Goal: Transaction & Acquisition: Purchase product/service

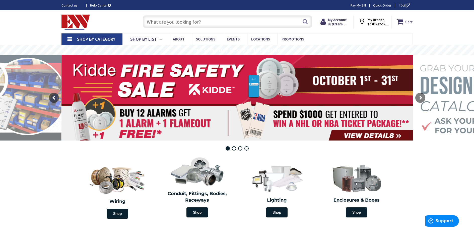
click at [171, 20] on input "text" at bounding box center [227, 21] width 169 height 13
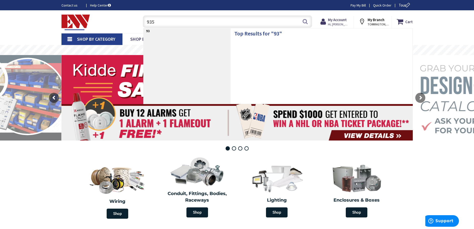
type input "9351"
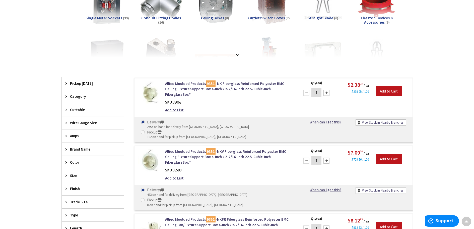
scroll to position [100, 0]
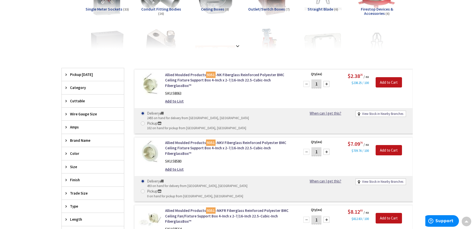
click at [327, 84] on div at bounding box center [326, 84] width 6 height 6
click at [327, 83] on div at bounding box center [326, 84] width 6 height 6
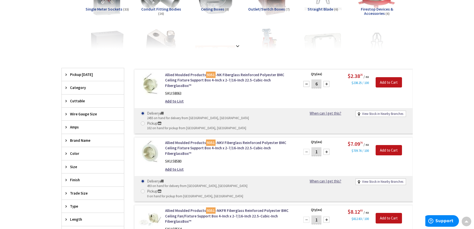
click at [327, 83] on div at bounding box center [326, 84] width 6 height 6
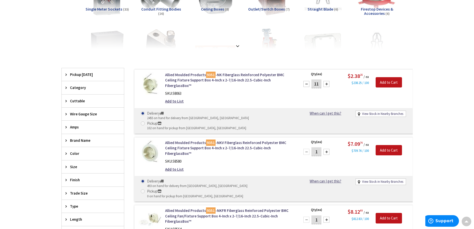
click at [327, 83] on div at bounding box center [326, 84] width 6 height 6
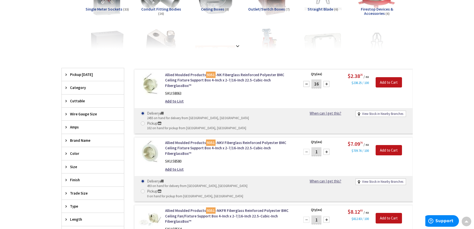
click at [327, 83] on div at bounding box center [326, 84] width 6 height 6
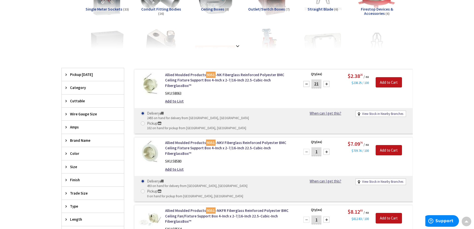
click at [327, 83] on div at bounding box center [326, 84] width 6 height 6
type input "25"
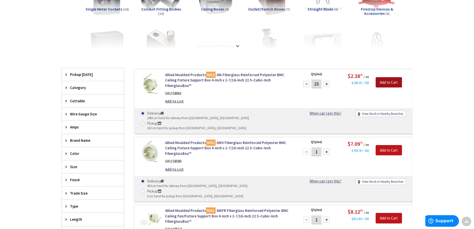
click at [393, 82] on input "Add to Cart" at bounding box center [389, 82] width 26 height 11
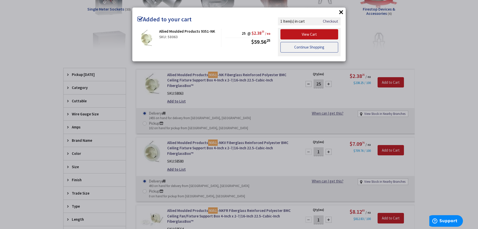
click at [302, 49] on link "Continue Shopping" at bounding box center [309, 47] width 58 height 11
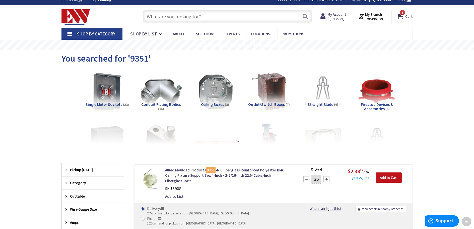
scroll to position [0, 0]
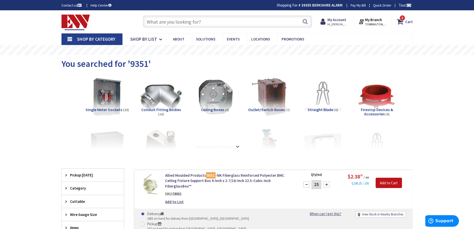
click at [192, 21] on input "text" at bounding box center [227, 21] width 169 height 13
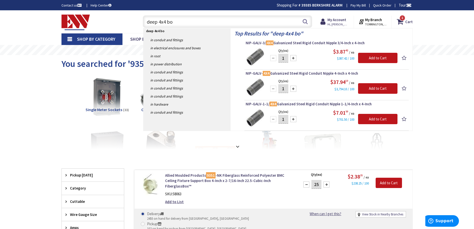
type input "deep 4x4 box"
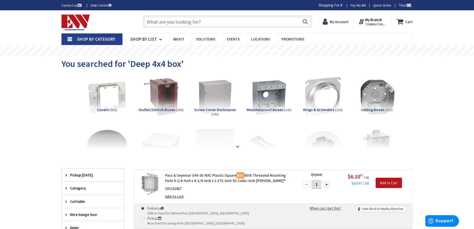
click at [176, 21] on input "text" at bounding box center [227, 21] width 169 height 13
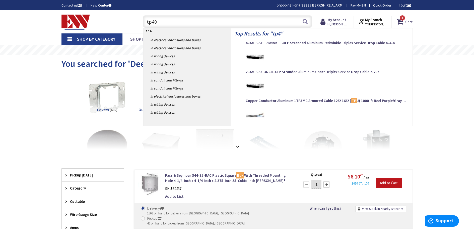
type input "tp403"
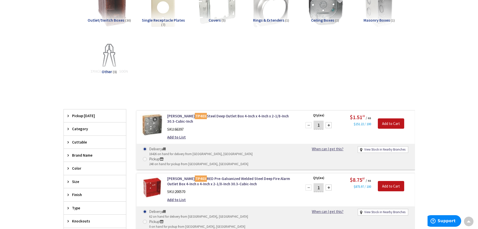
scroll to position [100, 0]
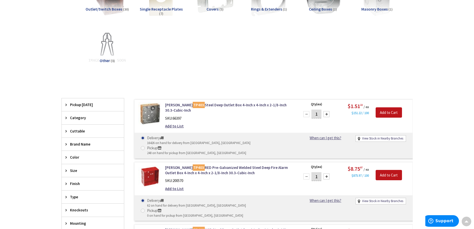
click at [327, 113] on div at bounding box center [326, 114] width 6 height 6
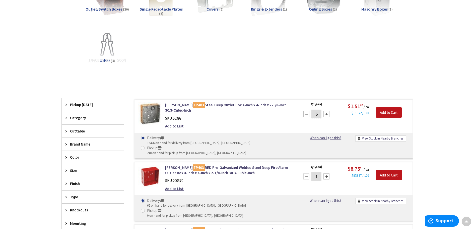
click at [327, 113] on div at bounding box center [326, 114] width 6 height 6
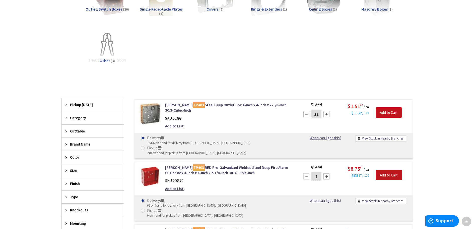
click at [326, 113] on div at bounding box center [326, 114] width 6 height 6
click at [325, 113] on div at bounding box center [326, 114] width 6 height 6
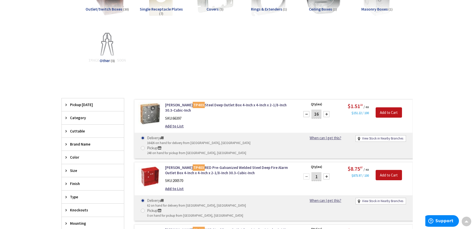
click at [325, 113] on div at bounding box center [326, 114] width 6 height 6
type input "20"
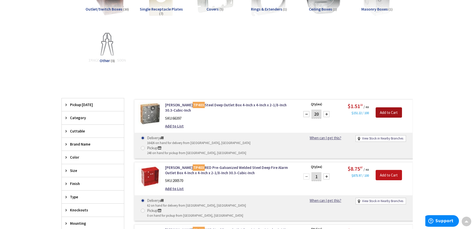
click at [398, 112] on input "Add to Cart" at bounding box center [389, 112] width 26 height 11
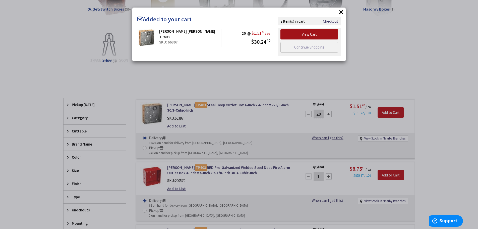
click at [310, 34] on link "View Cart" at bounding box center [309, 34] width 58 height 11
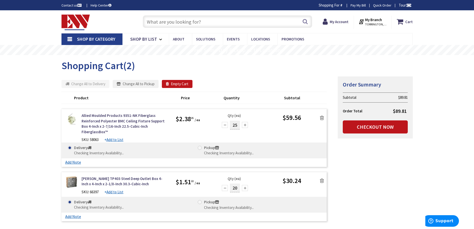
click at [173, 18] on input "text" at bounding box center [227, 21] width 169 height 13
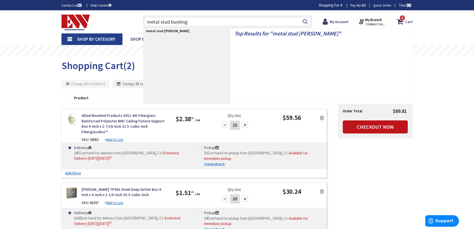
type input "metal stud bushings"
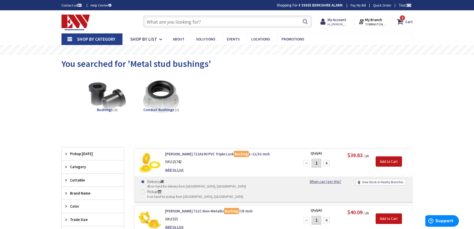
click at [196, 18] on input "text" at bounding box center [227, 21] width 169 height 13
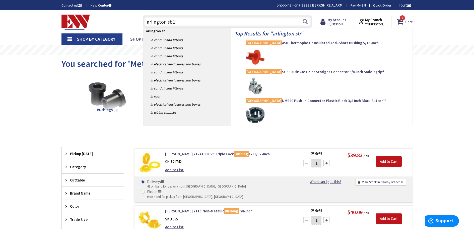
type input "arlington sb13"
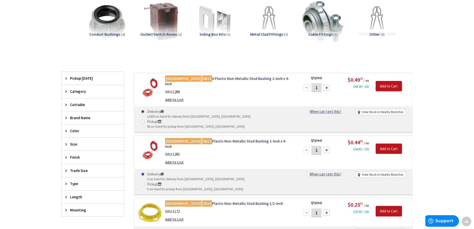
click at [325, 88] on div at bounding box center [326, 88] width 6 height 6
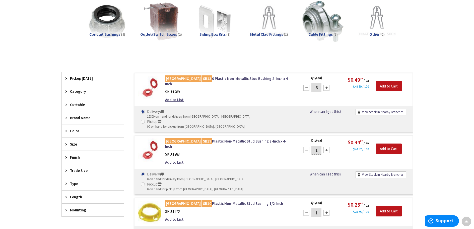
click at [325, 88] on div at bounding box center [326, 88] width 6 height 6
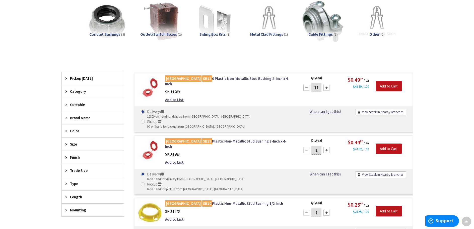
click at [325, 88] on div at bounding box center [326, 88] width 6 height 6
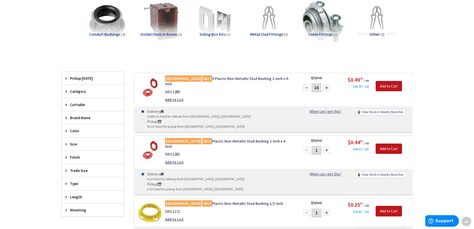
click at [325, 88] on div at bounding box center [326, 88] width 6 height 6
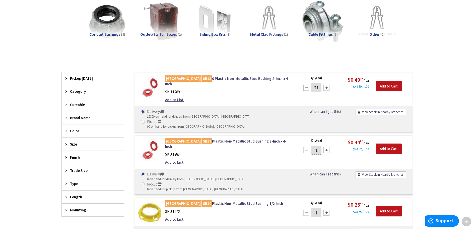
click at [325, 88] on div at bounding box center [326, 88] width 6 height 6
click at [326, 88] on div at bounding box center [326, 88] width 6 height 6
click at [326, 87] on div at bounding box center [326, 88] width 6 height 6
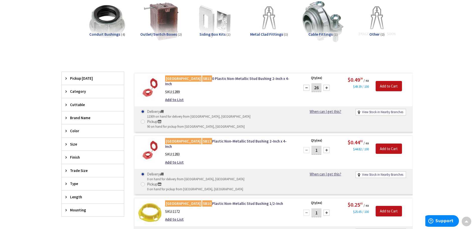
click at [326, 87] on div at bounding box center [326, 88] width 6 height 6
click at [327, 89] on div at bounding box center [326, 88] width 6 height 6
type input "30"
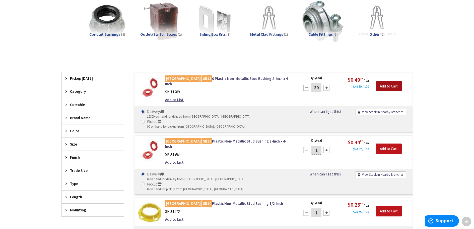
click at [380, 84] on input "Add to Cart" at bounding box center [389, 86] width 26 height 11
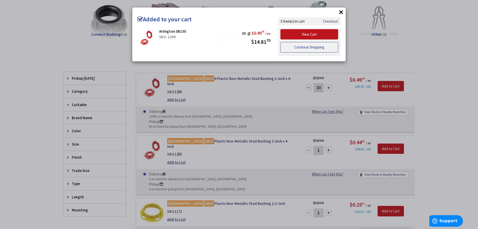
click at [307, 47] on link "Continue Shopping" at bounding box center [309, 47] width 58 height 11
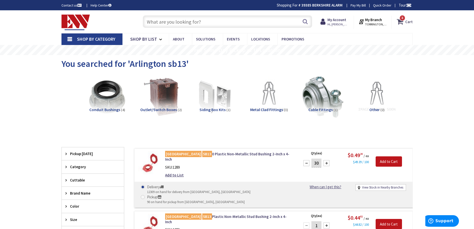
click at [402, 18] on span "3" at bounding box center [403, 18] width 2 height 4
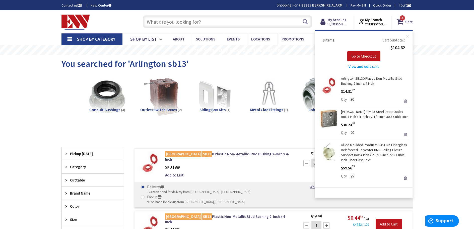
click at [363, 67] on span "View and edit cart" at bounding box center [364, 66] width 30 height 5
